Goal: Use online tool/utility

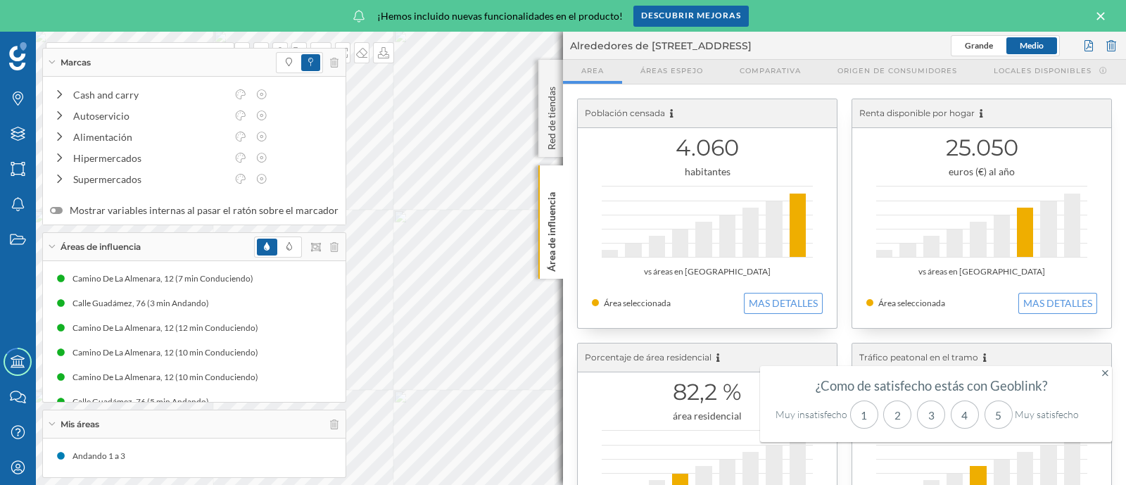
drag, startPoint x: 245, startPoint y: 56, endPoint x: 270, endPoint y: 71, distance: 29.3
click at [270, 71] on div "Marcas" at bounding box center [194, 63] width 303 height 28
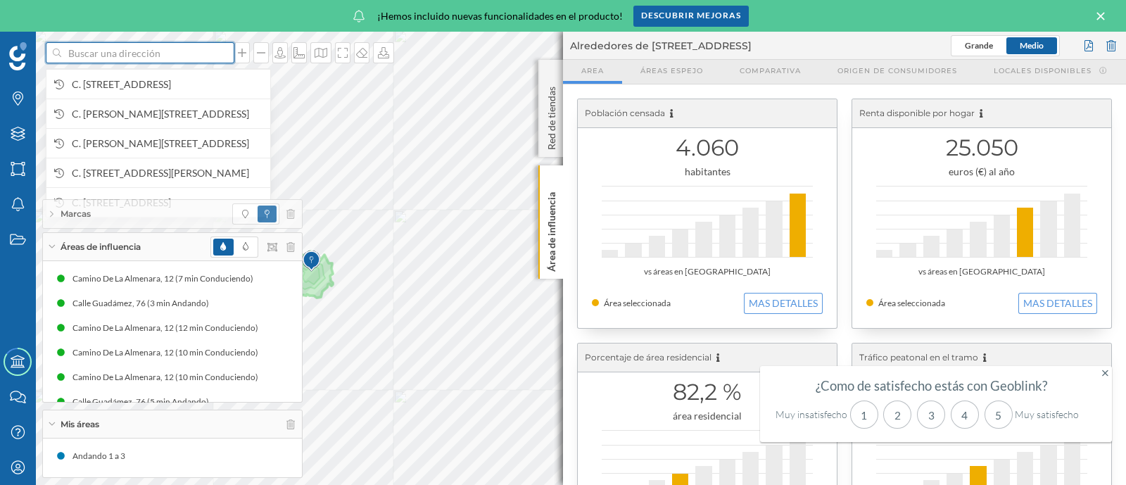
click at [172, 58] on input at bounding box center [140, 52] width 158 height 21
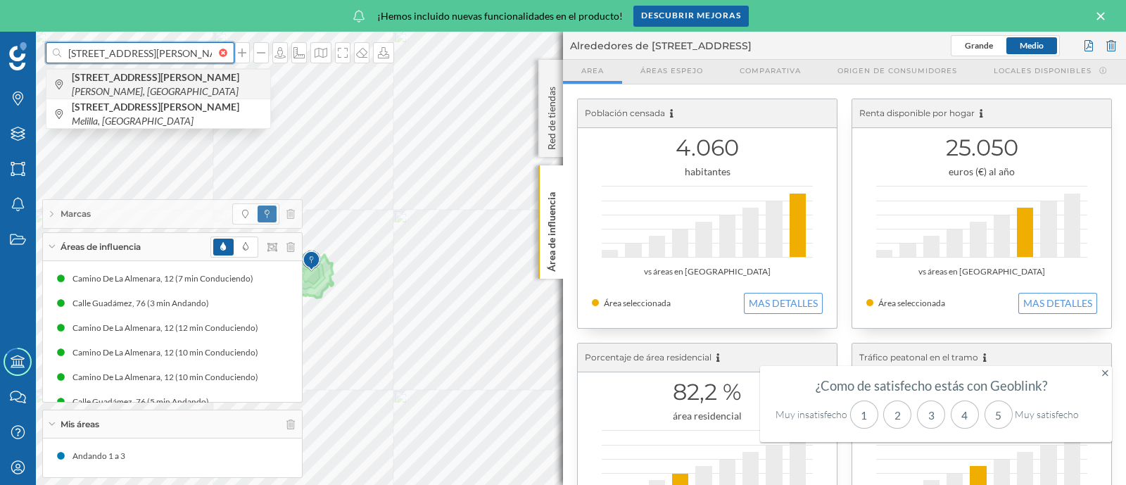
type input "[STREET_ADDRESS][PERSON_NAME]"
click at [197, 82] on span "[STREET_ADDRESS][PERSON_NAME][PERSON_NAME]" at bounding box center [167, 84] width 191 height 28
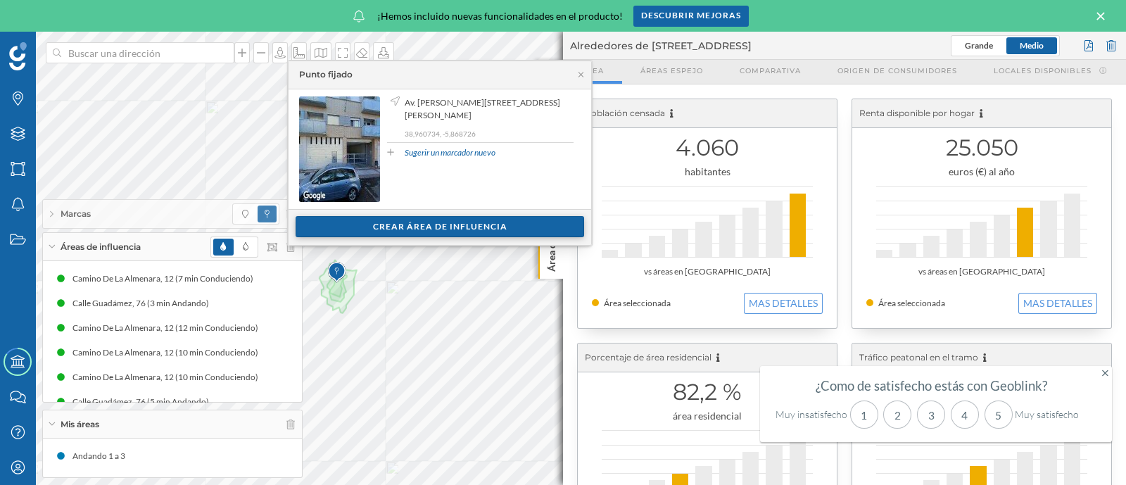
click at [432, 218] on div "Crear área de influencia" at bounding box center [440, 226] width 289 height 21
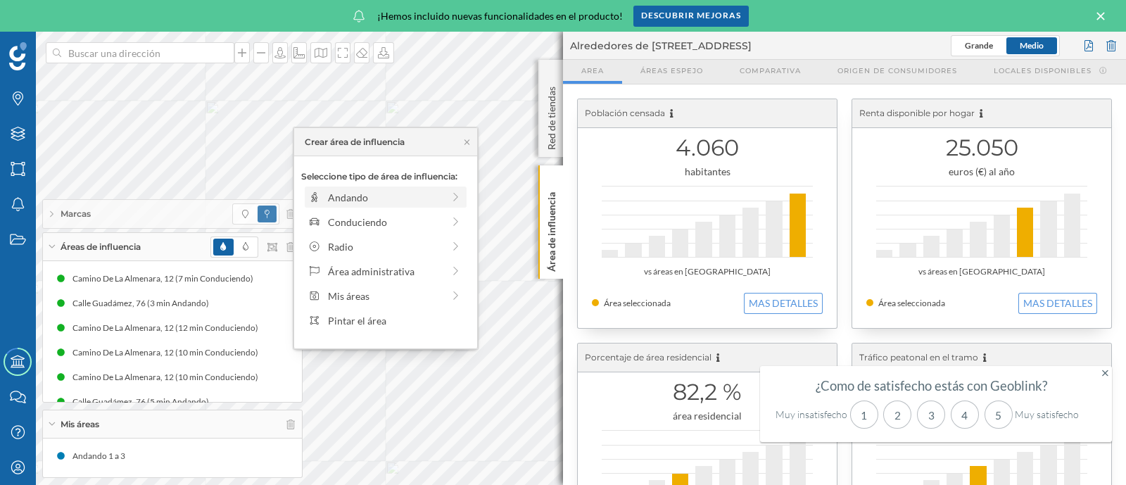
click at [458, 194] on icon at bounding box center [456, 197] width 13 height 10
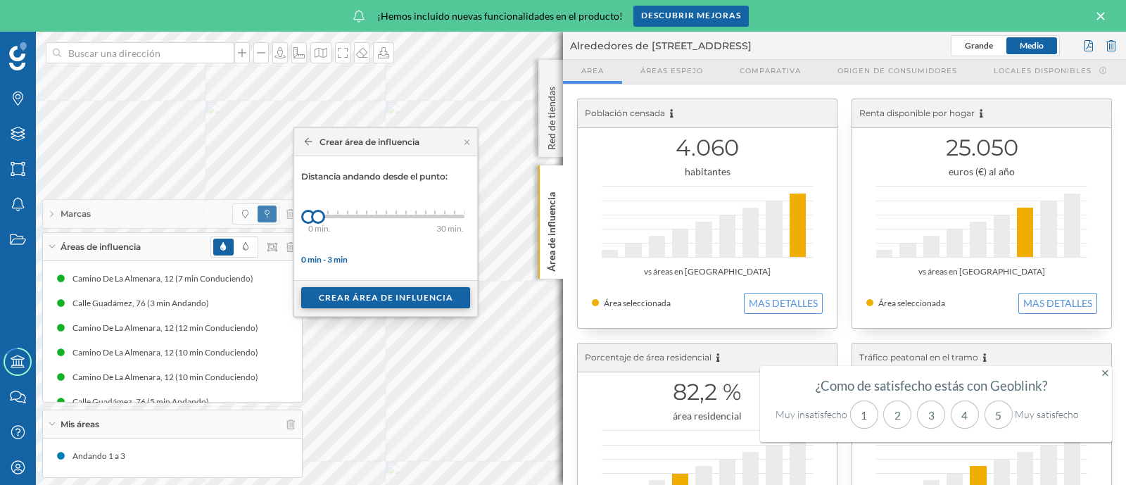
click at [422, 294] on div "Crear área de influencia" at bounding box center [385, 297] width 169 height 21
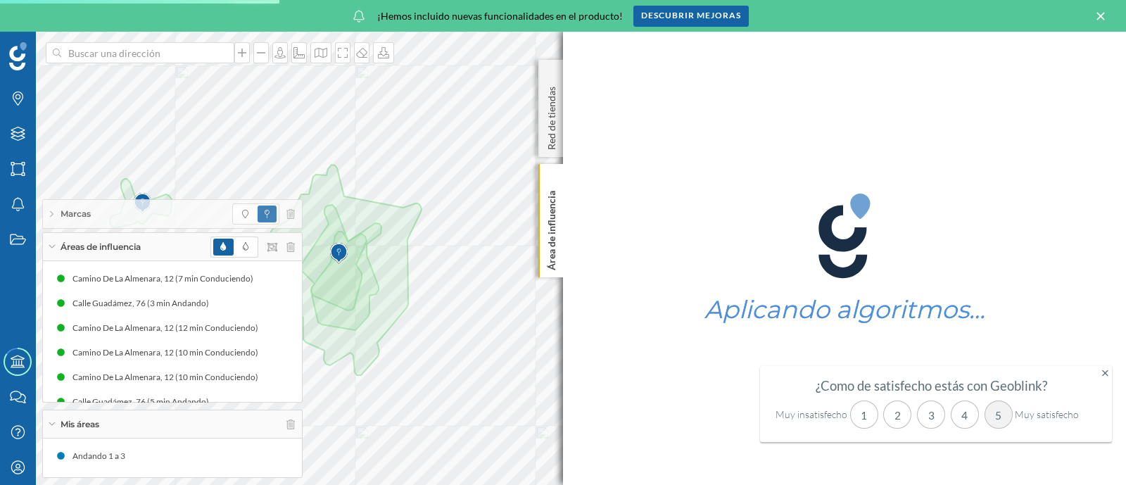
click at [997, 416] on div "5" at bounding box center [999, 415] width 28 height 28
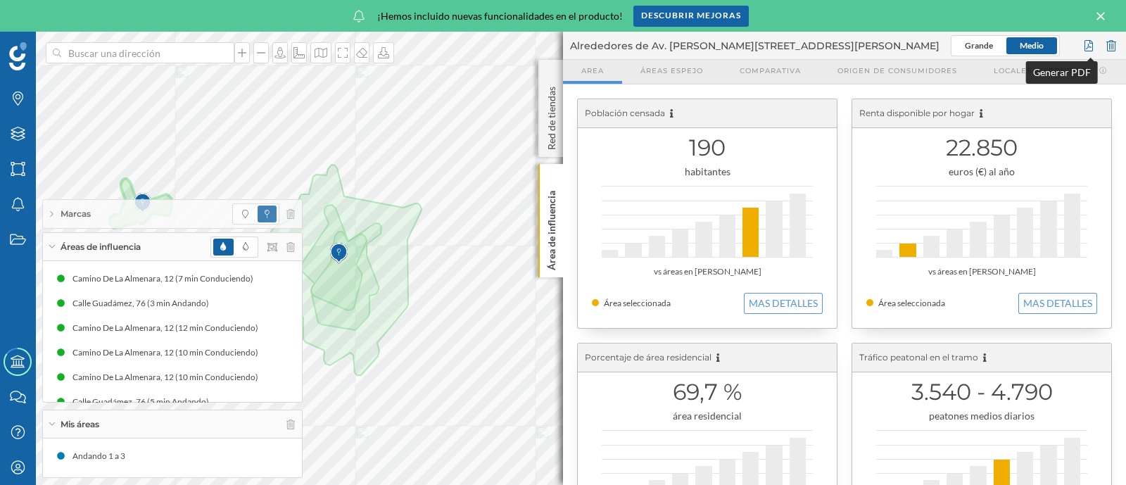
click at [1088, 43] on div at bounding box center [1088, 45] width 15 height 21
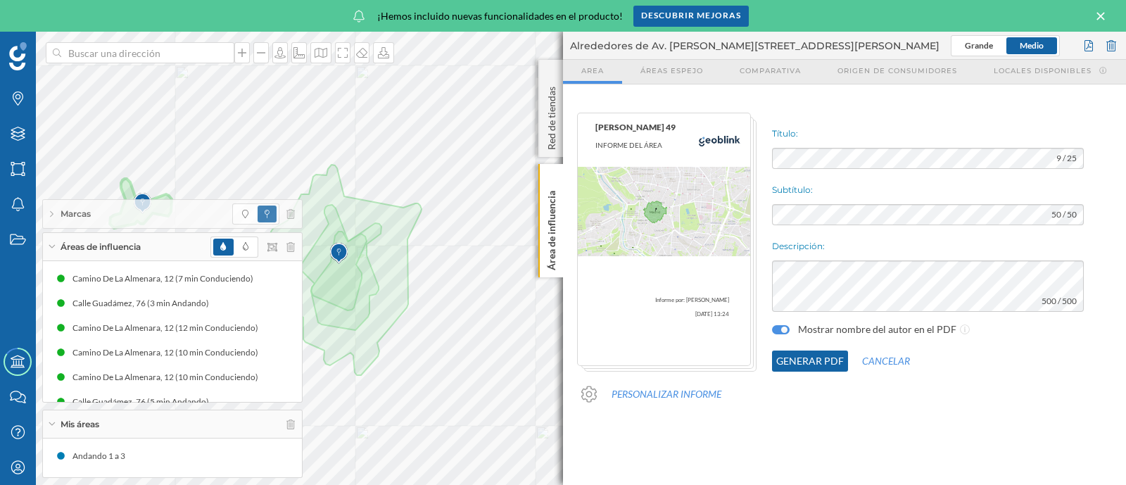
click at [831, 358] on button "Generar PDF" at bounding box center [810, 361] width 76 height 21
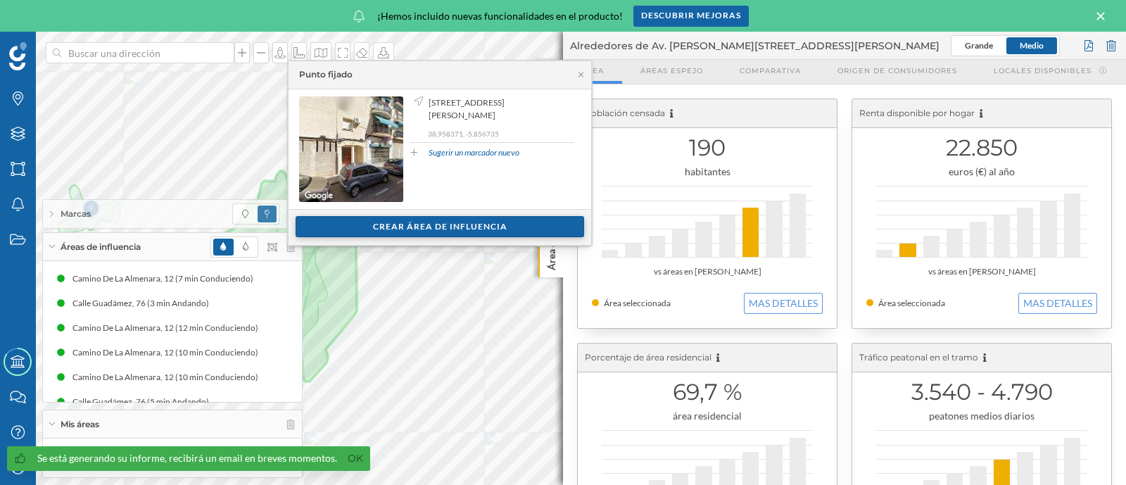
click at [384, 220] on div "Crear área de influencia" at bounding box center [440, 226] width 289 height 21
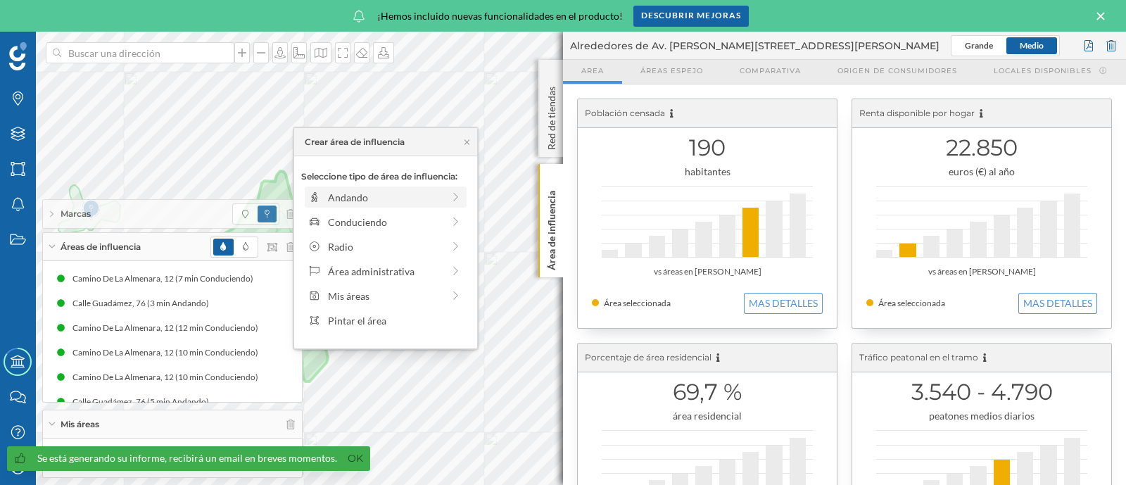
click at [388, 192] on div "Andando" at bounding box center [385, 197] width 115 height 15
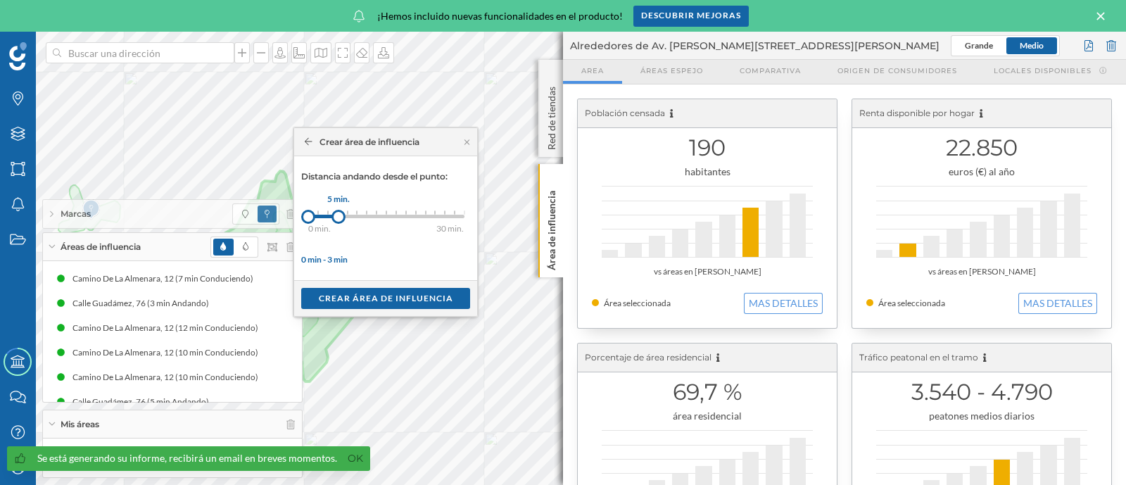
drag, startPoint x: 324, startPoint y: 215, endPoint x: 339, endPoint y: 216, distance: 14.8
click at [339, 216] on div at bounding box center [339, 217] width 14 height 14
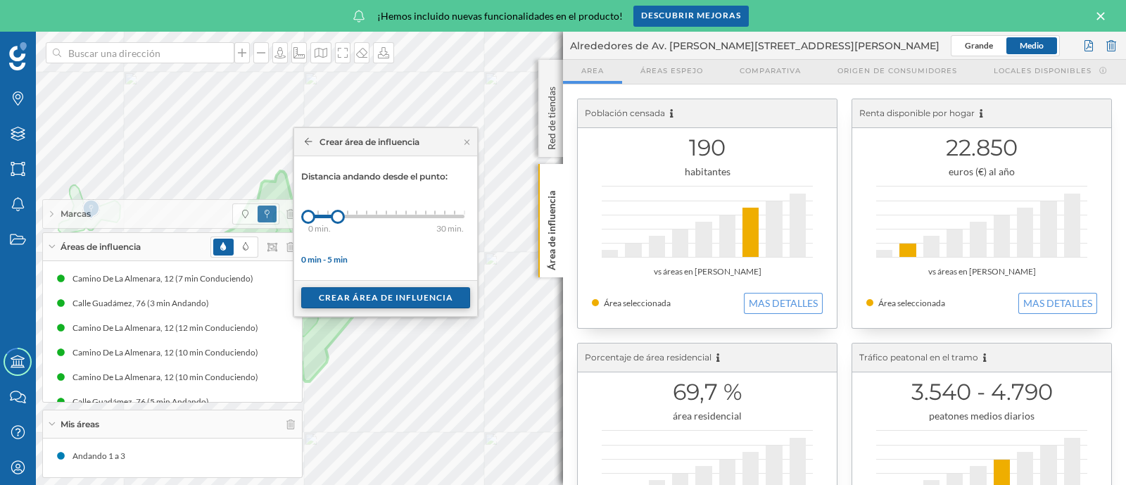
click at [380, 295] on div "Crear área de influencia" at bounding box center [385, 297] width 169 height 21
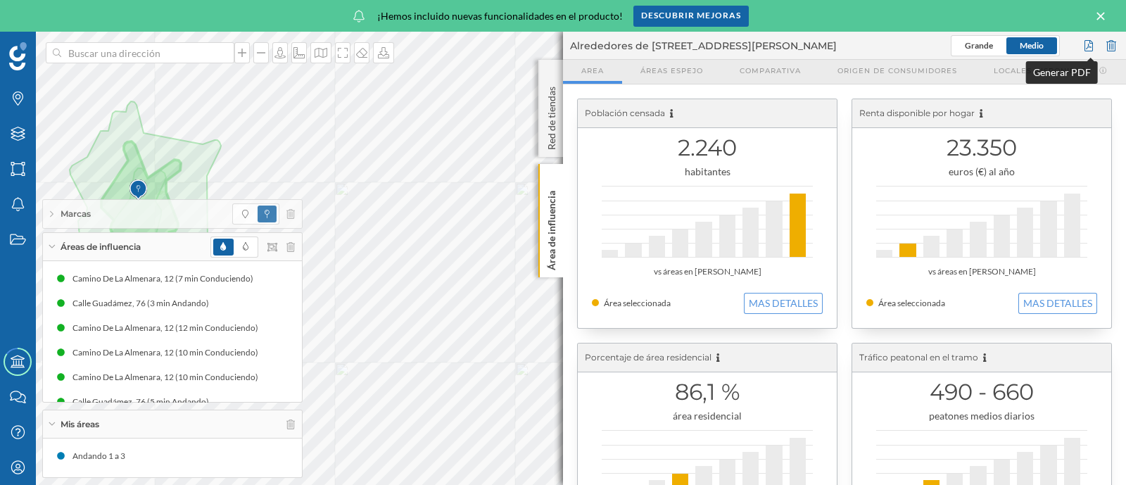
click at [1088, 44] on div at bounding box center [1088, 45] width 15 height 21
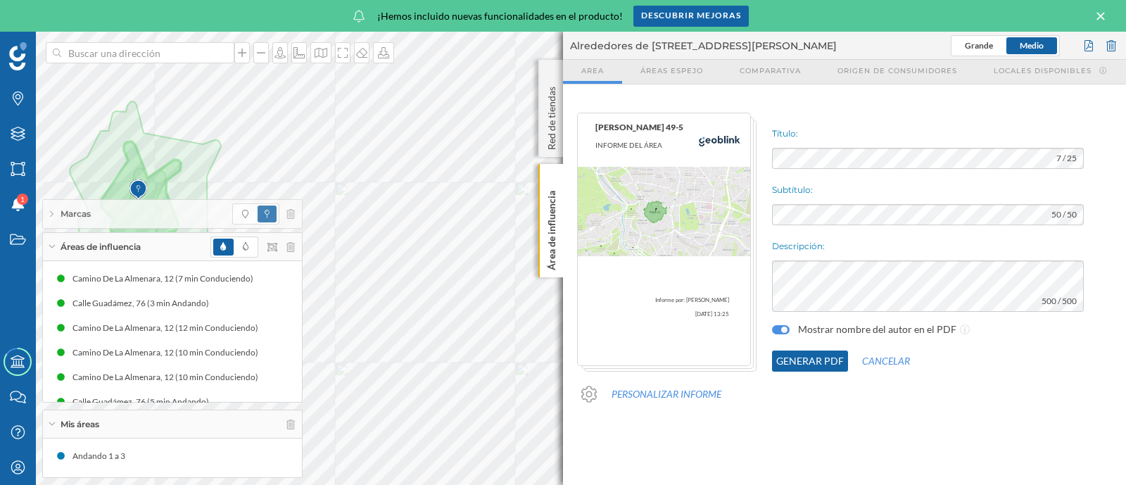
click at [828, 360] on button "Generar PDF" at bounding box center [810, 361] width 76 height 21
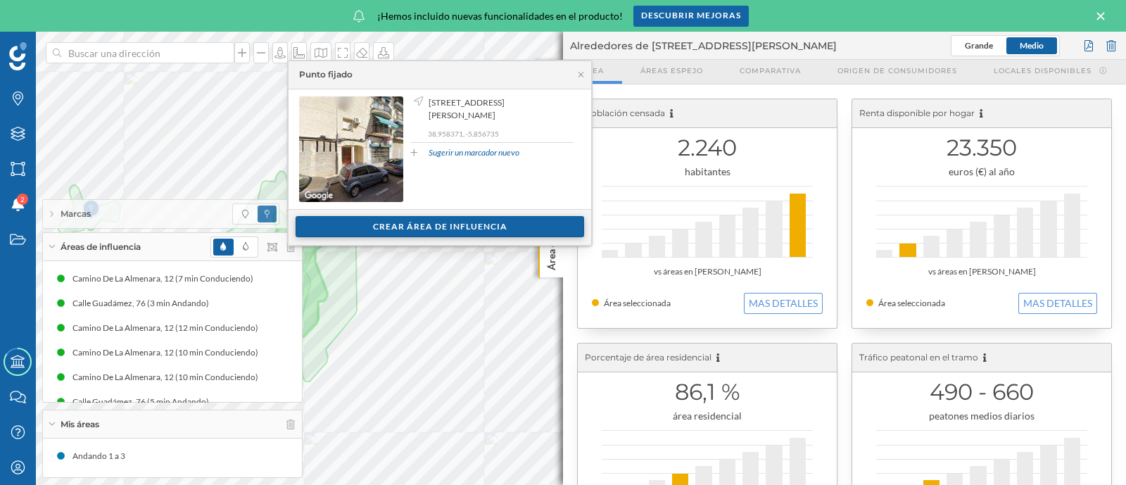
click at [374, 221] on div "Crear área de influencia" at bounding box center [440, 226] width 289 height 21
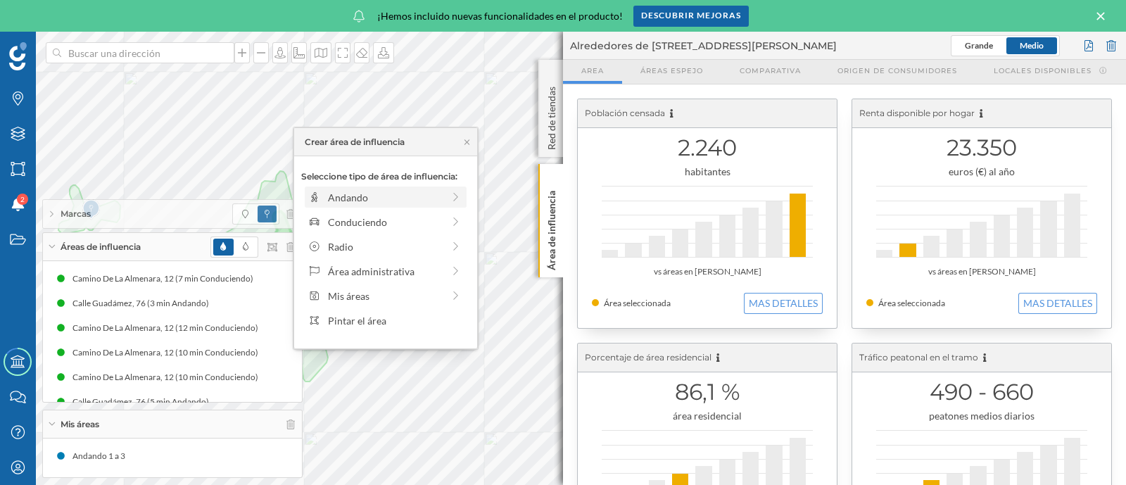
click at [370, 191] on div "Andando" at bounding box center [385, 197] width 115 height 15
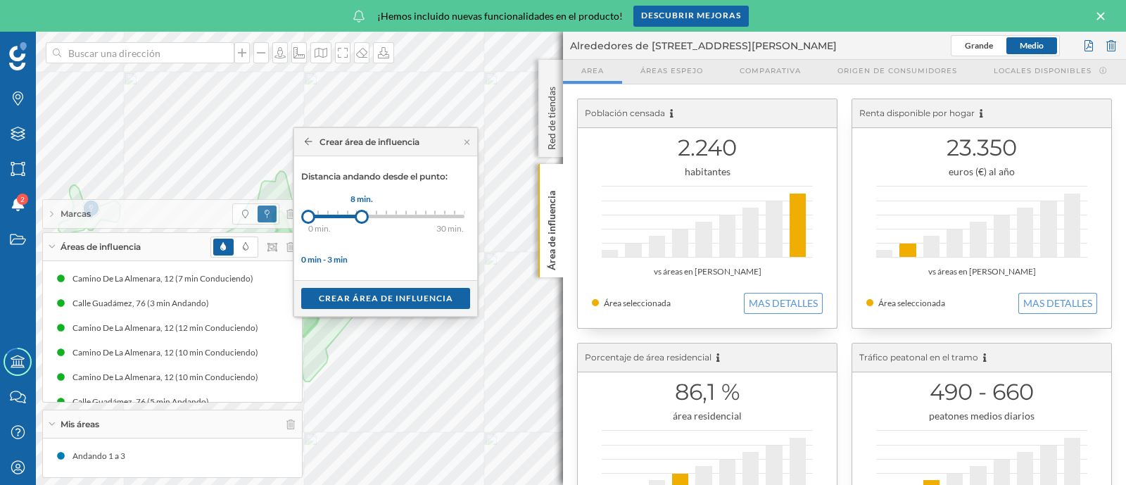
drag, startPoint x: 317, startPoint y: 218, endPoint x: 362, endPoint y: 220, distance: 45.1
click at [362, 220] on div at bounding box center [362, 217] width 14 height 14
click at [367, 294] on div "Crear área de influencia" at bounding box center [385, 297] width 169 height 21
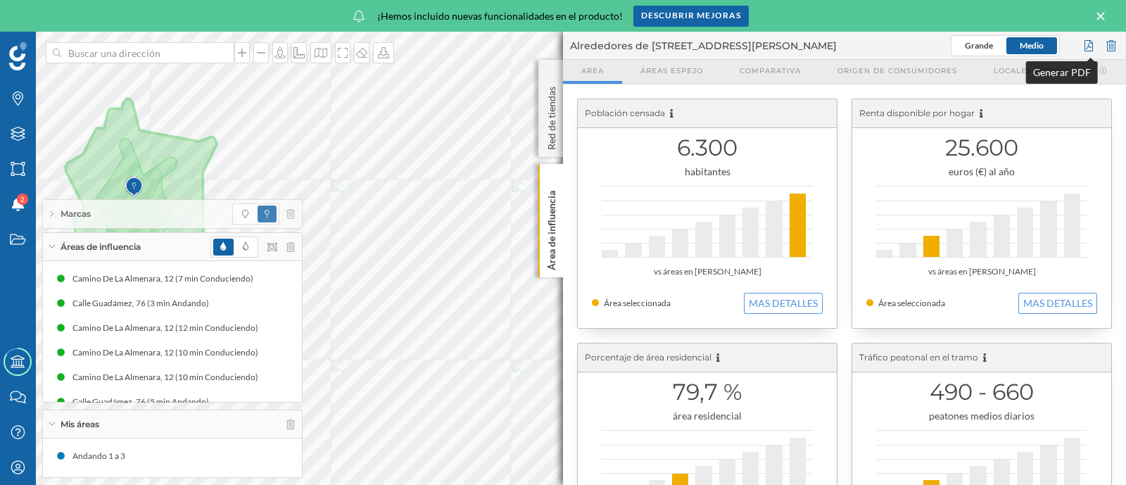
click at [1085, 44] on div at bounding box center [1088, 45] width 15 height 21
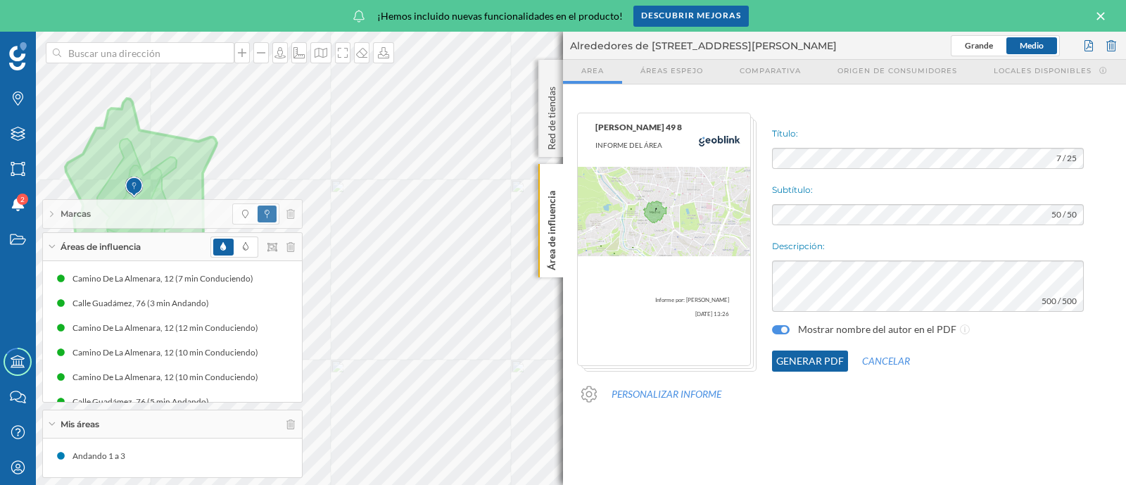
click at [814, 364] on button "Generar PDF" at bounding box center [810, 361] width 76 height 21
